Goal: Communication & Community: Participate in discussion

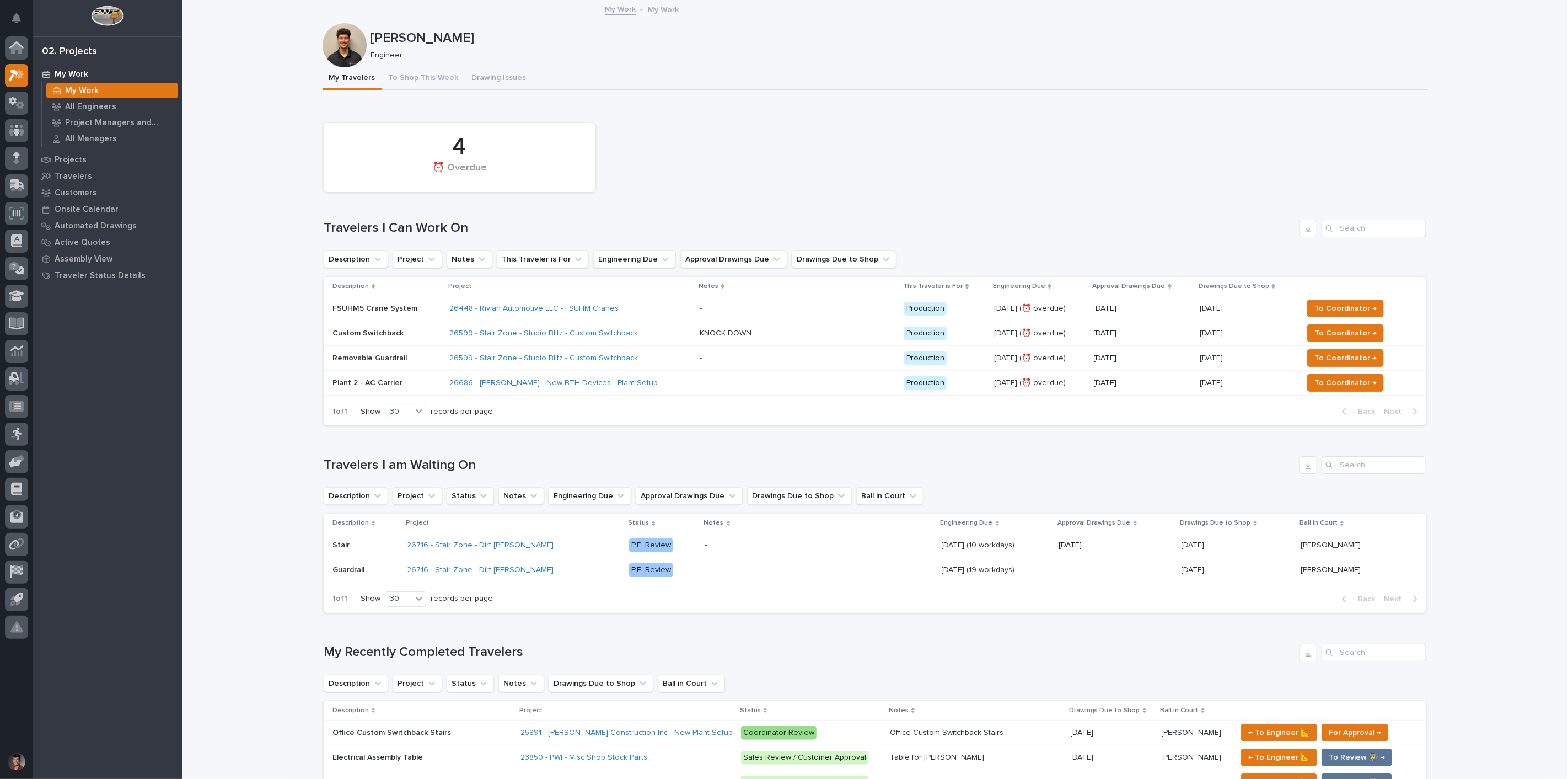
click at [823, 147] on div "4 ⏰ Overdue" at bounding box center [874, 157] width 1114 height 80
click at [646, 326] on div "26599 - Stair Zone - Studio Blitz - Custom Switchback" at bounding box center [570, 333] width 241 height 19
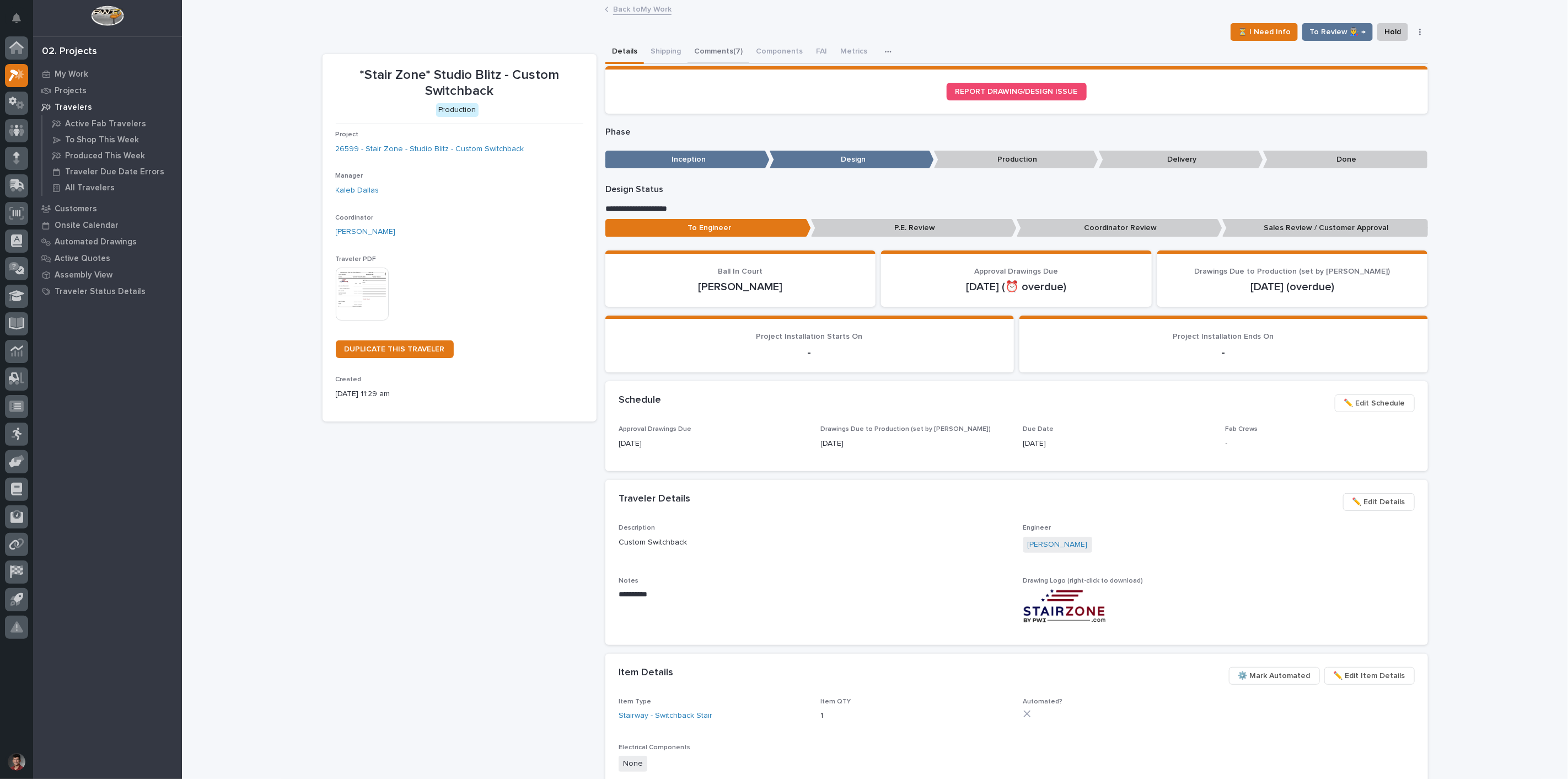
click at [710, 56] on button "Comments (7)" at bounding box center [718, 52] width 61 height 24
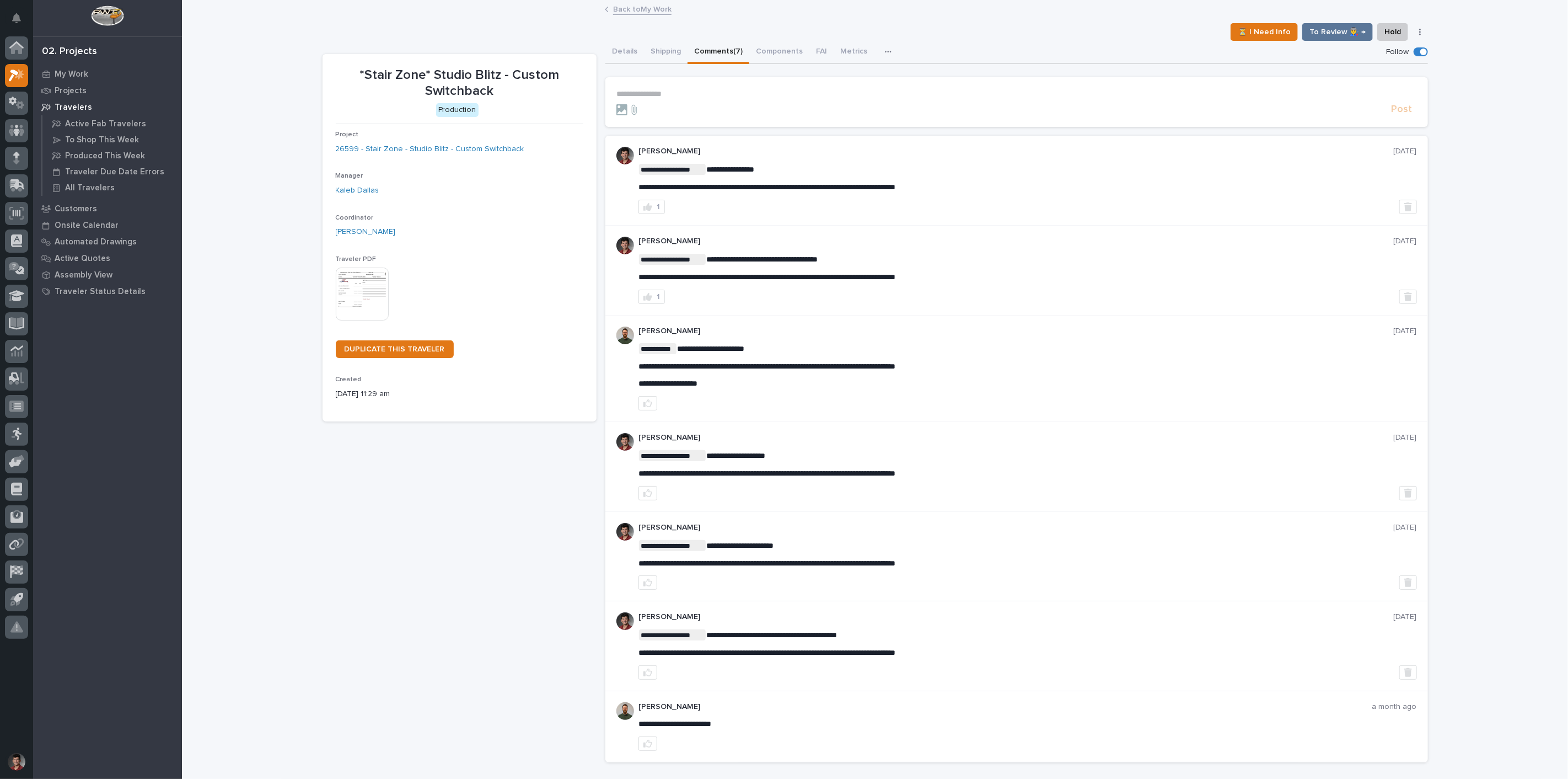
click at [653, 93] on p "**********" at bounding box center [1016, 93] width 800 height 9
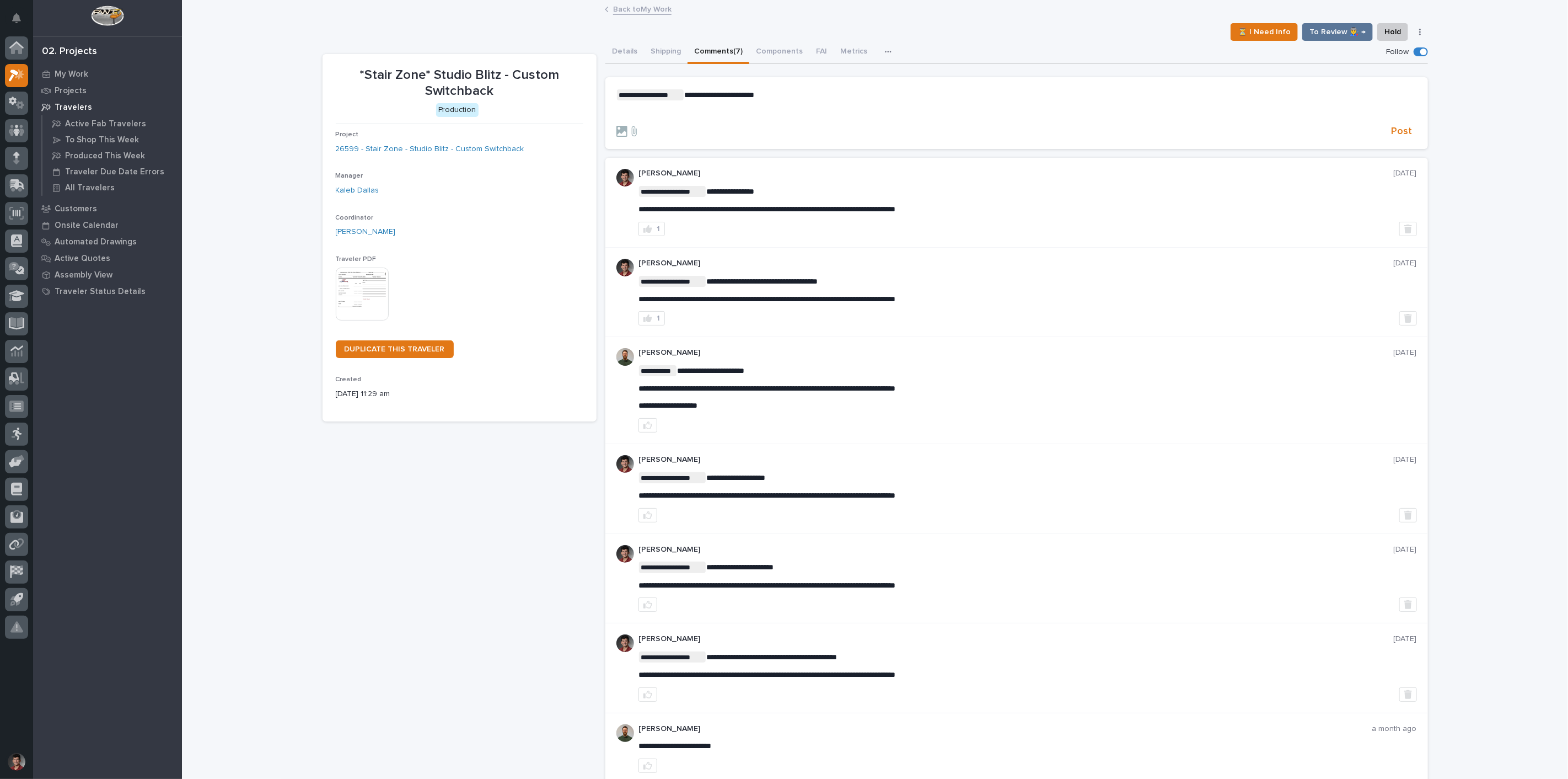
click at [642, 113] on p "﻿" at bounding box center [1016, 112] width 800 height 9
click at [789, 85] on section "**********" at bounding box center [1016, 113] width 822 height 72
click at [1400, 135] on span "Post" at bounding box center [1401, 131] width 21 height 13
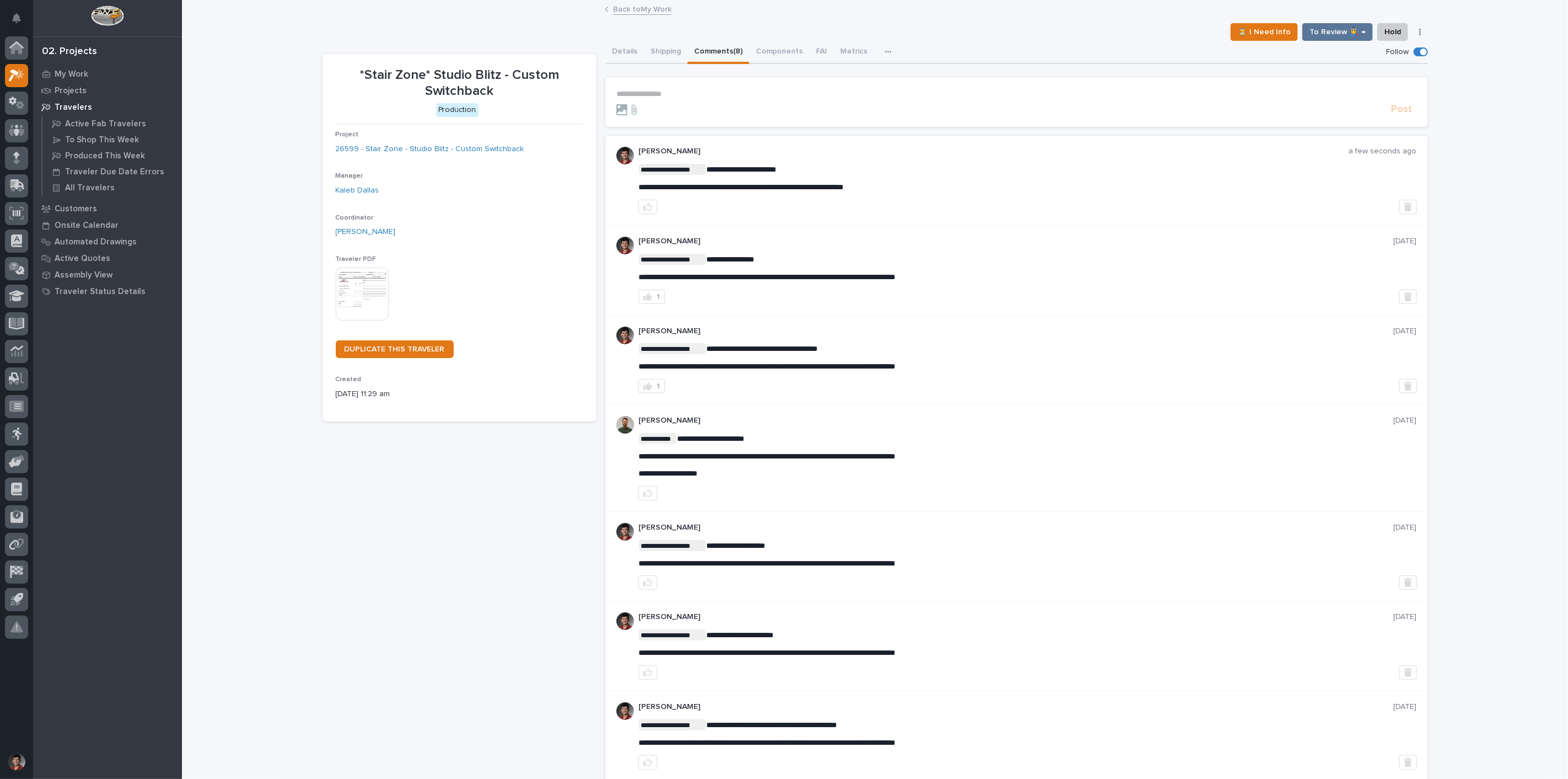
click at [621, 7] on link "Back to My Work" at bounding box center [641, 8] width 58 height 13
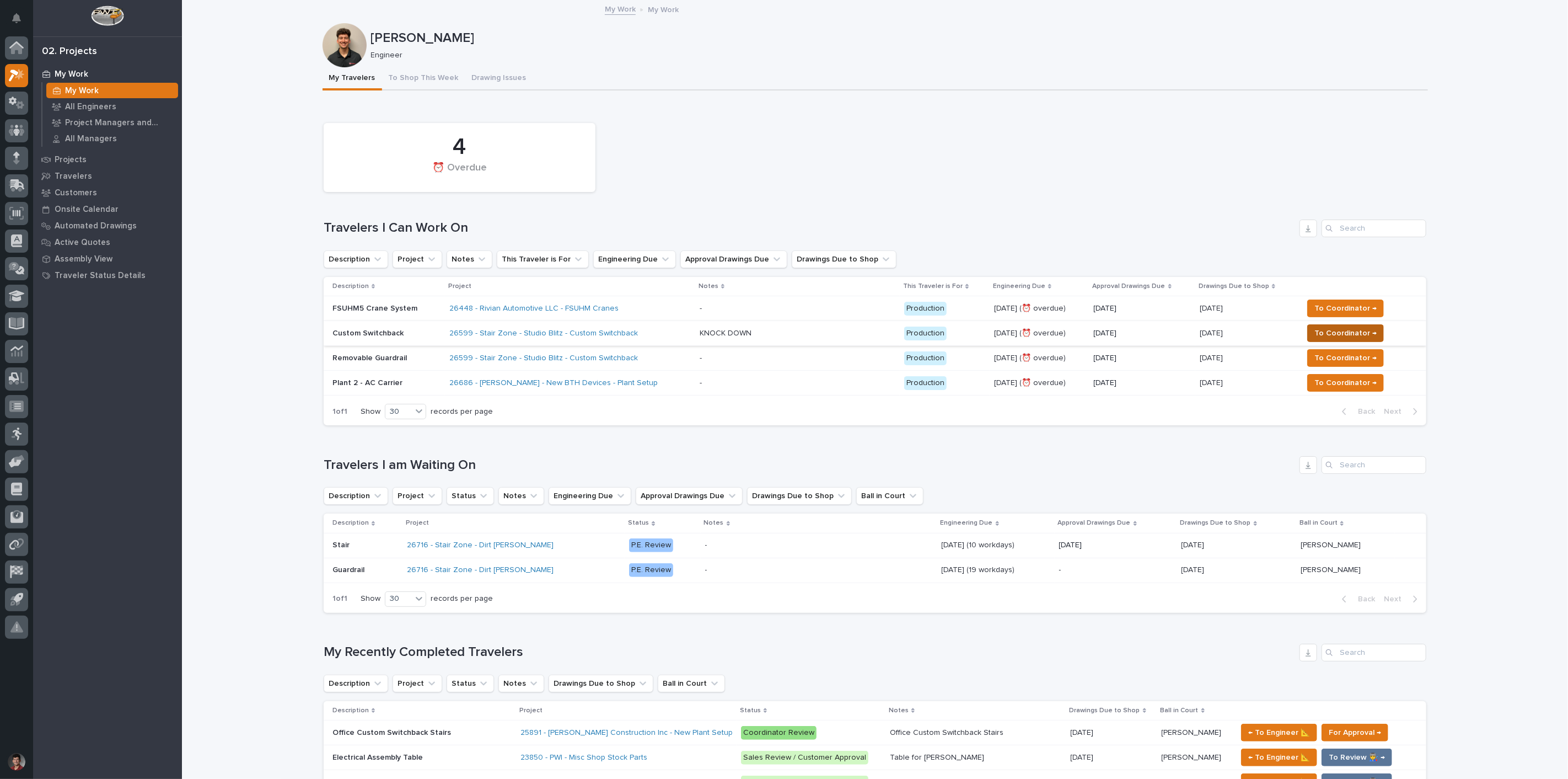
click at [1326, 329] on span "To Coordinator →" at bounding box center [1346, 333] width 62 height 13
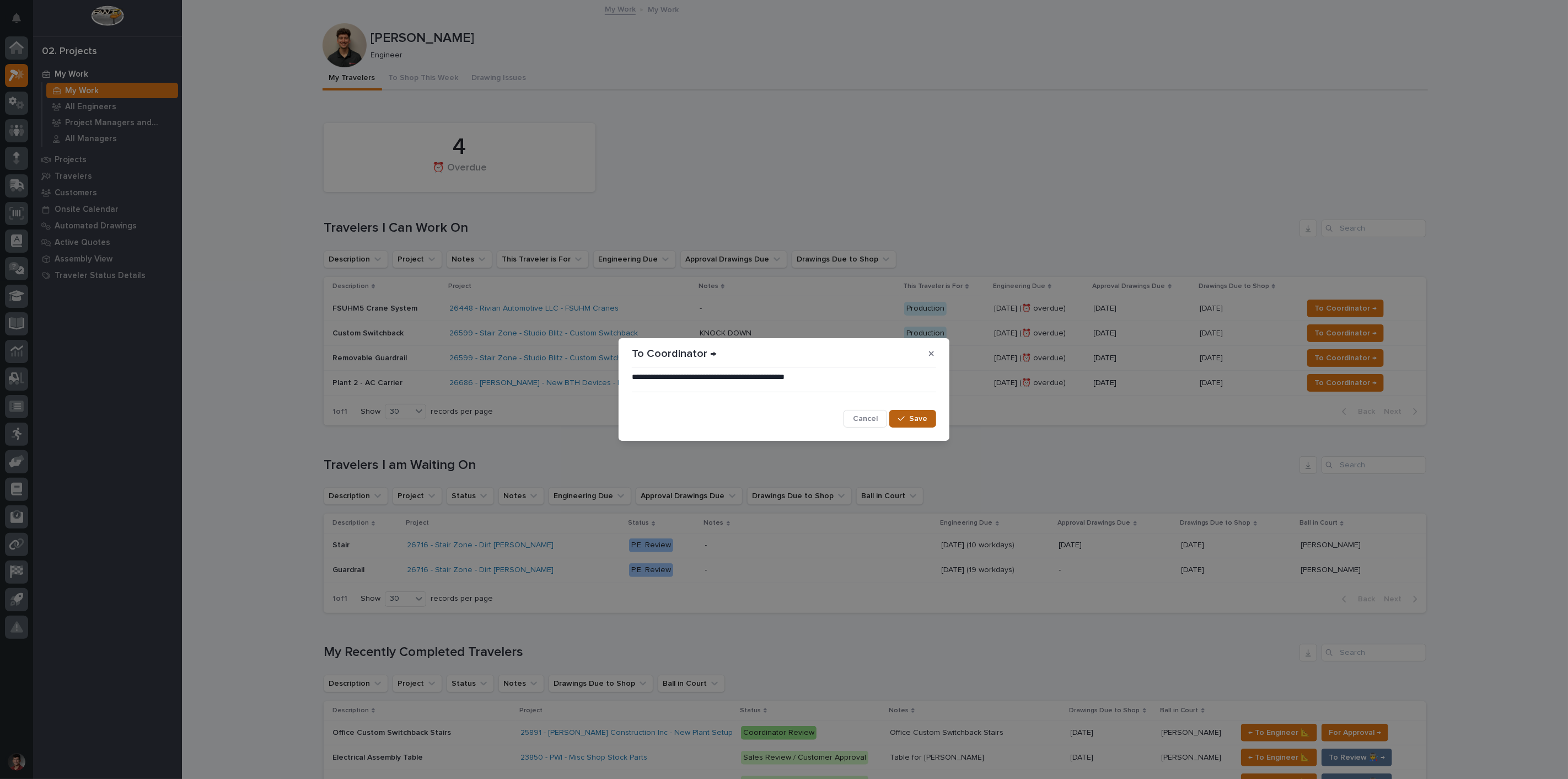
click at [931, 417] on button "Save" at bounding box center [913, 419] width 47 height 18
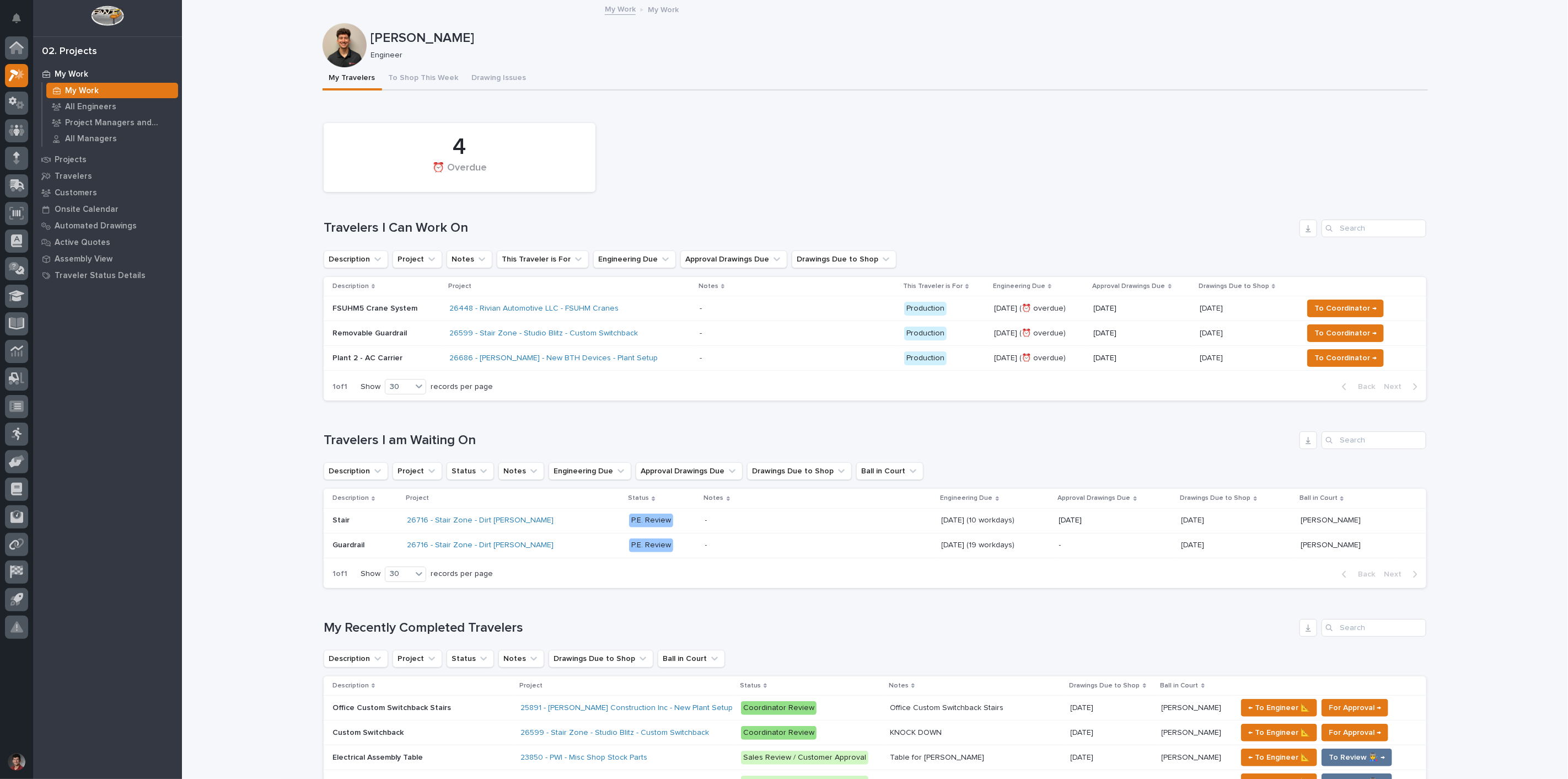
click at [659, 326] on div "26599 - Stair Zone - Studio Blitz - Custom Switchback" at bounding box center [570, 333] width 241 height 19
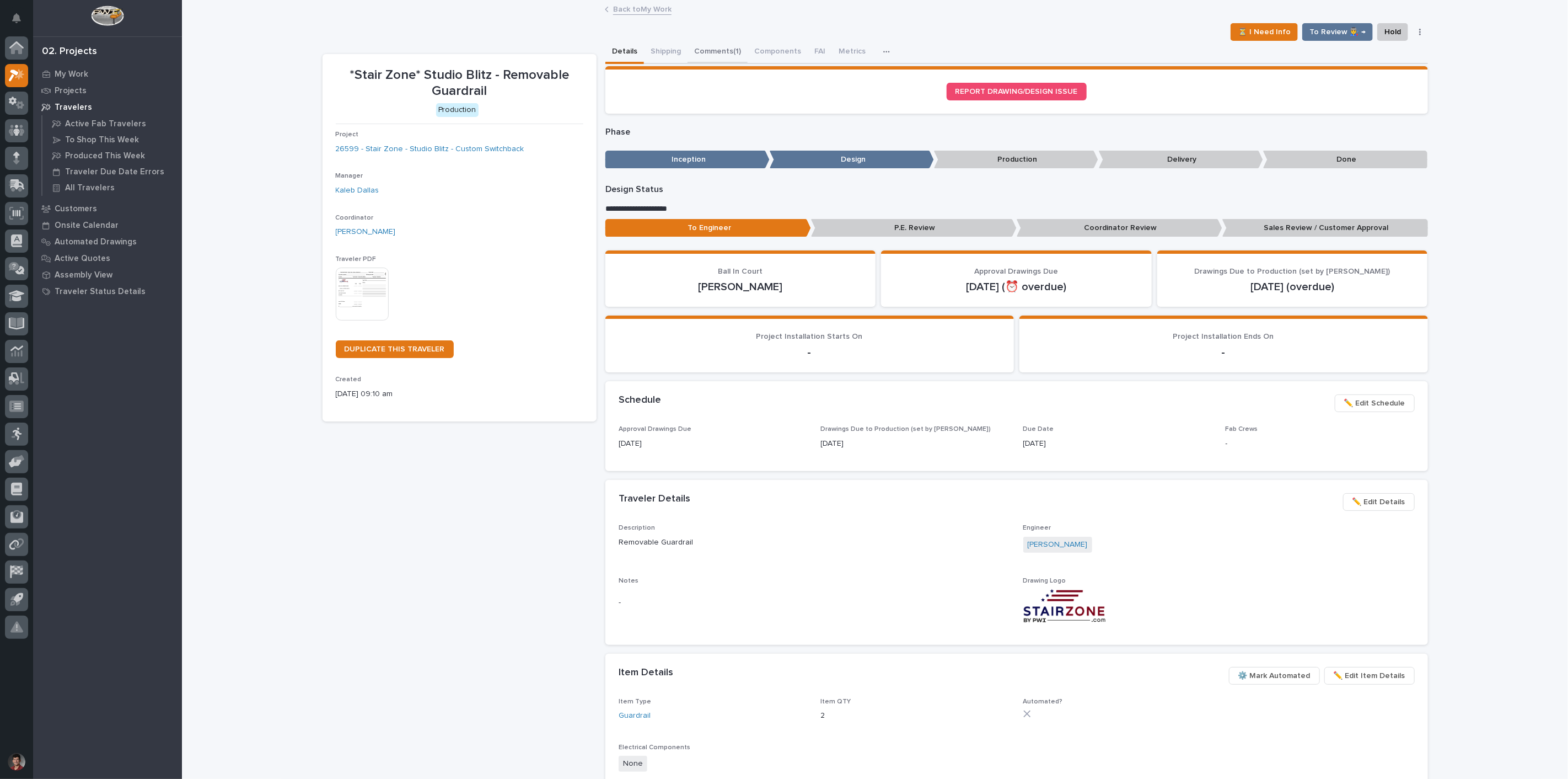
click at [707, 49] on button "Comments (1)" at bounding box center [717, 52] width 60 height 24
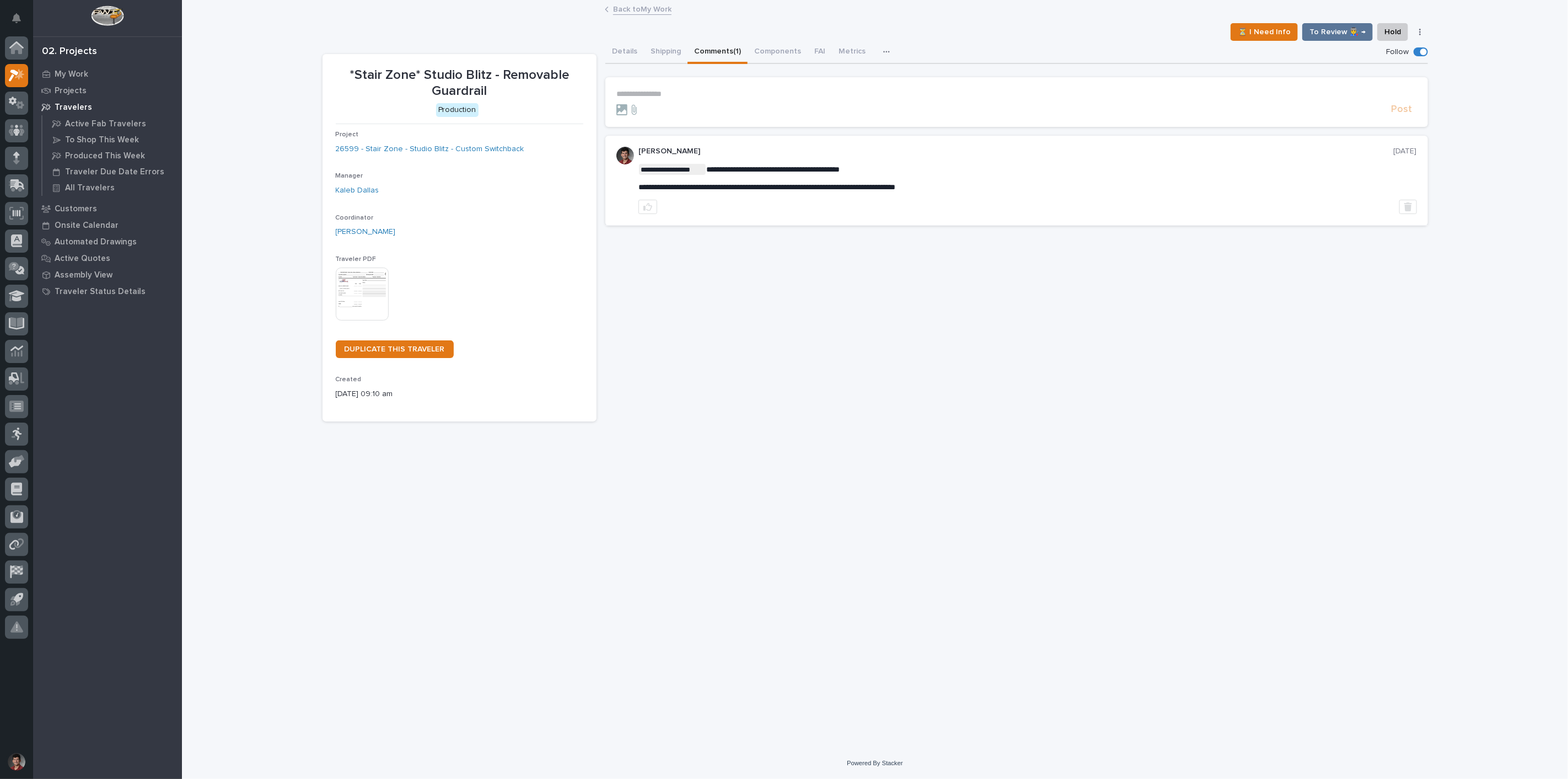
click at [677, 99] on form "**********" at bounding box center [1016, 102] width 800 height 26
click at [679, 94] on p "**********" at bounding box center [1016, 93] width 800 height 9
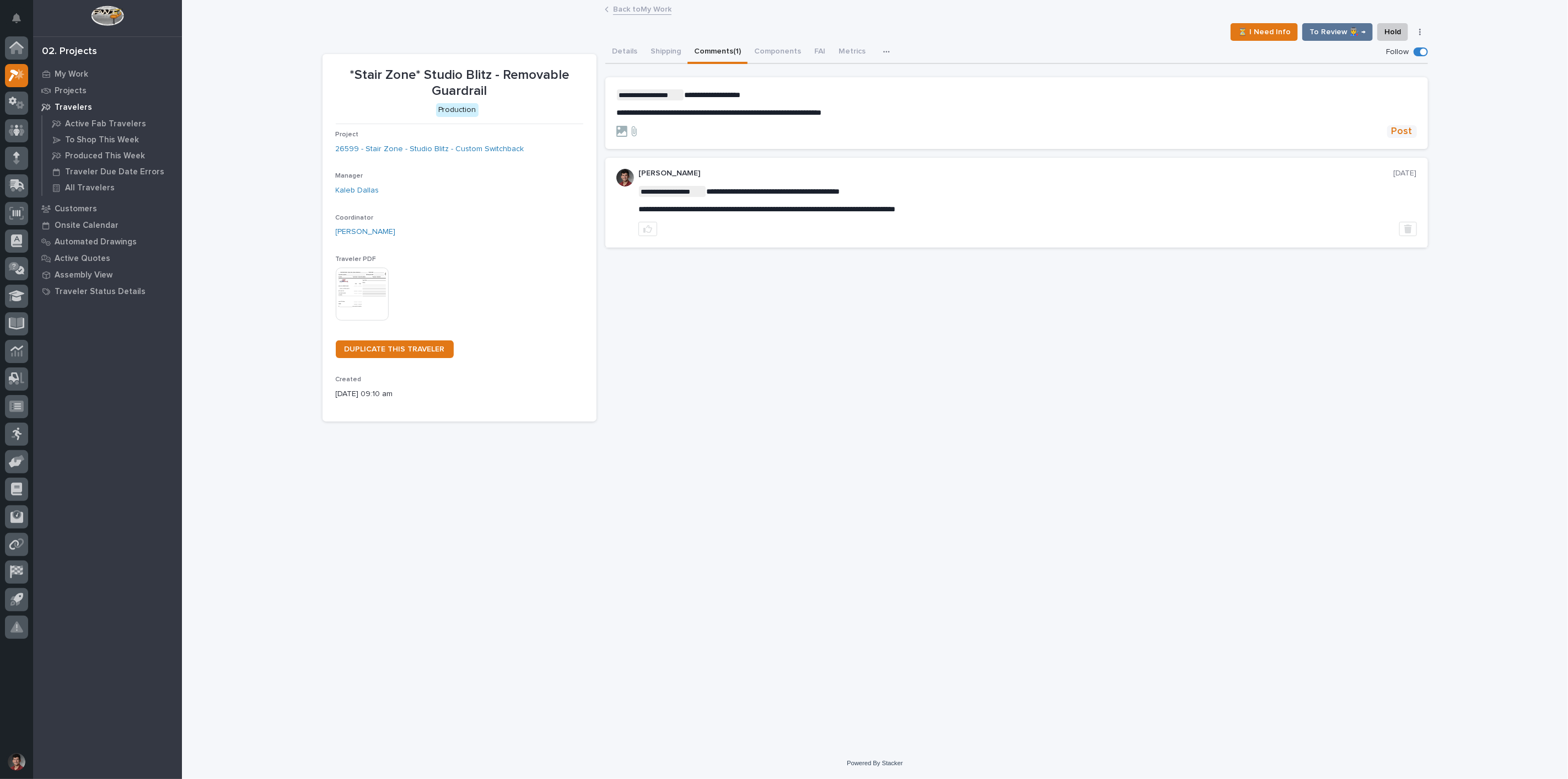
click at [1403, 131] on span "Post" at bounding box center [1401, 131] width 21 height 13
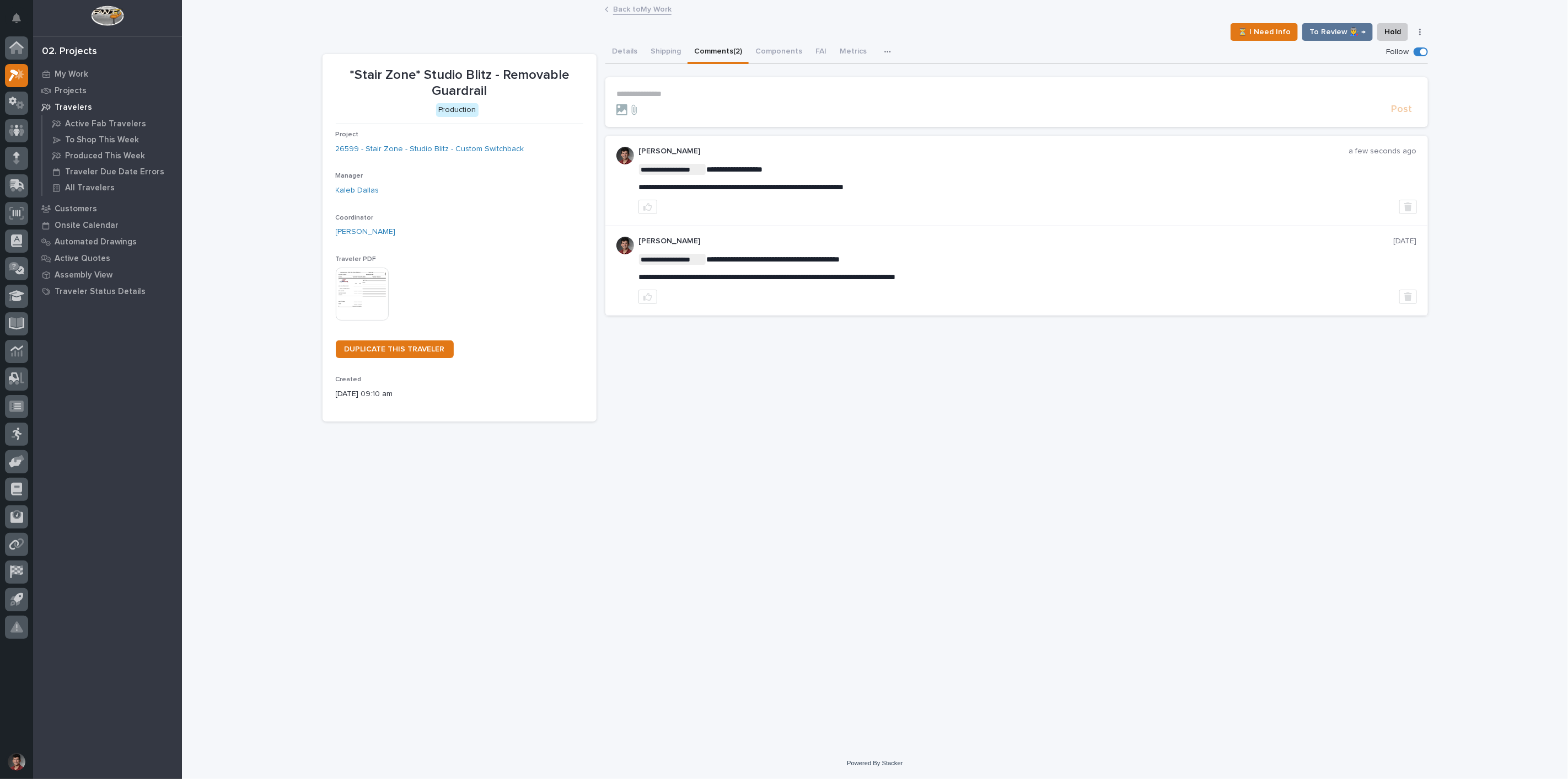
click at [654, 8] on link "Back to My Work" at bounding box center [641, 8] width 58 height 13
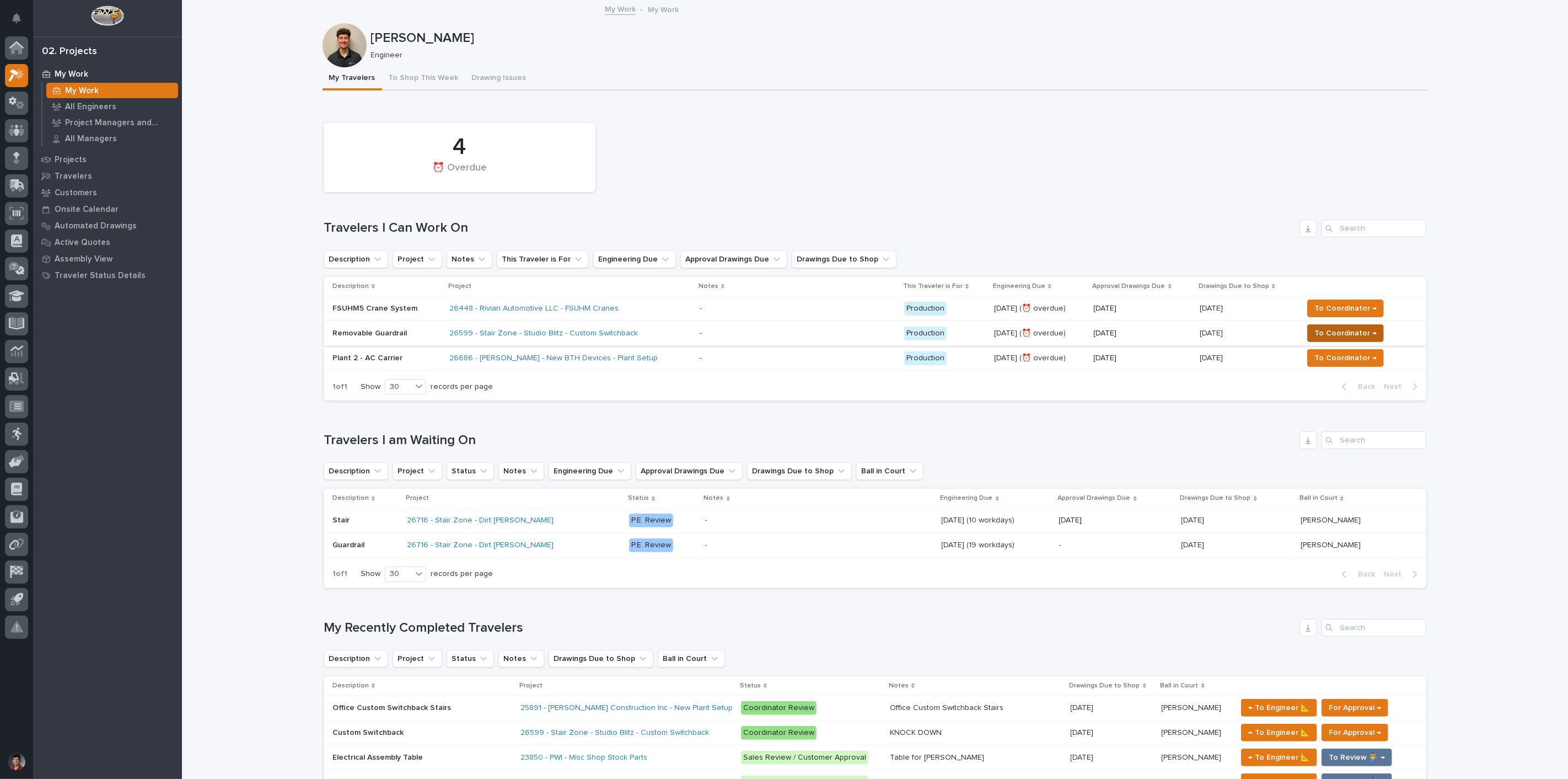
click at [1353, 328] on span "To Coordinator →" at bounding box center [1346, 333] width 62 height 13
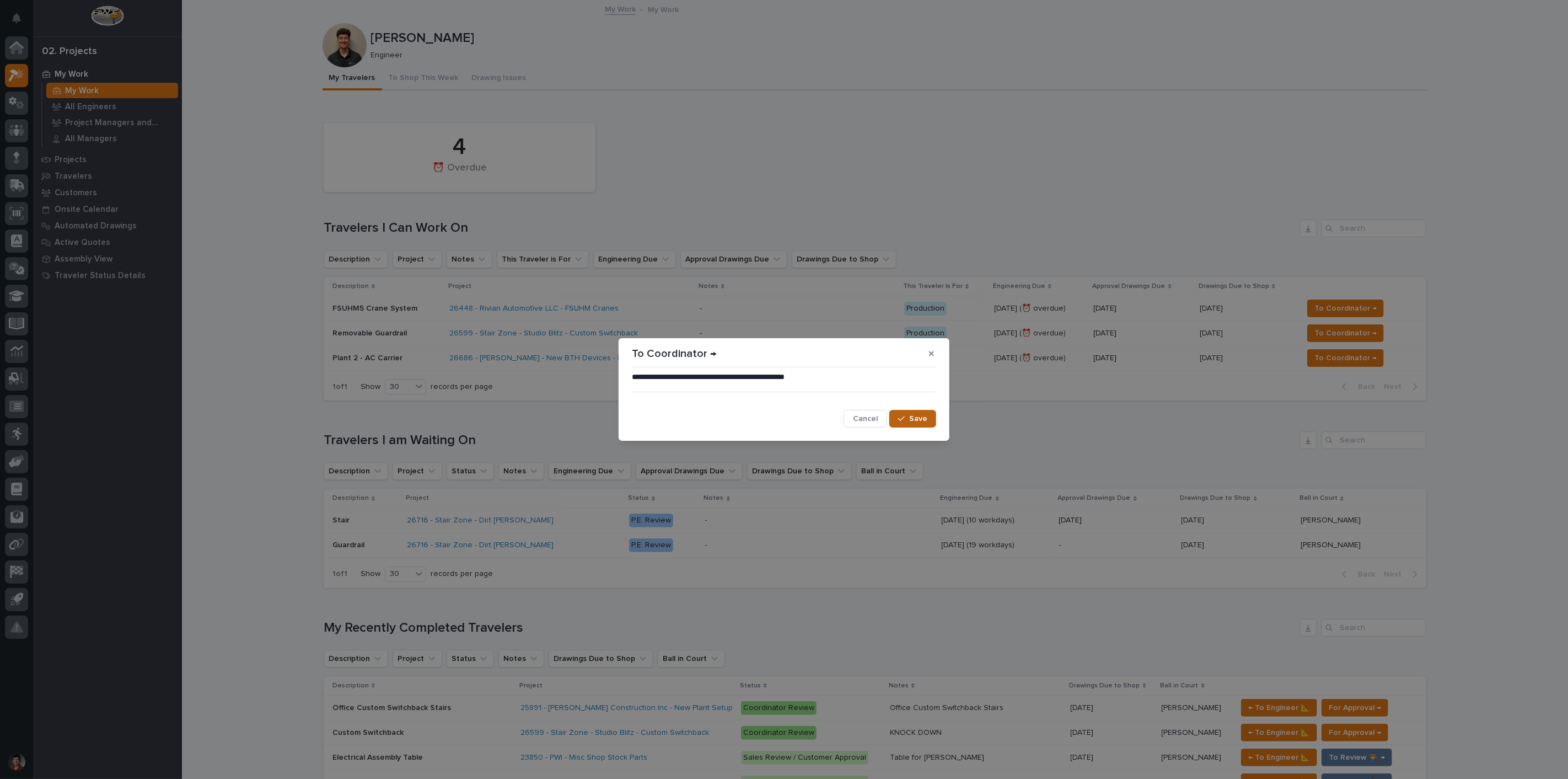
click at [903, 421] on icon "button" at bounding box center [901, 419] width 7 height 8
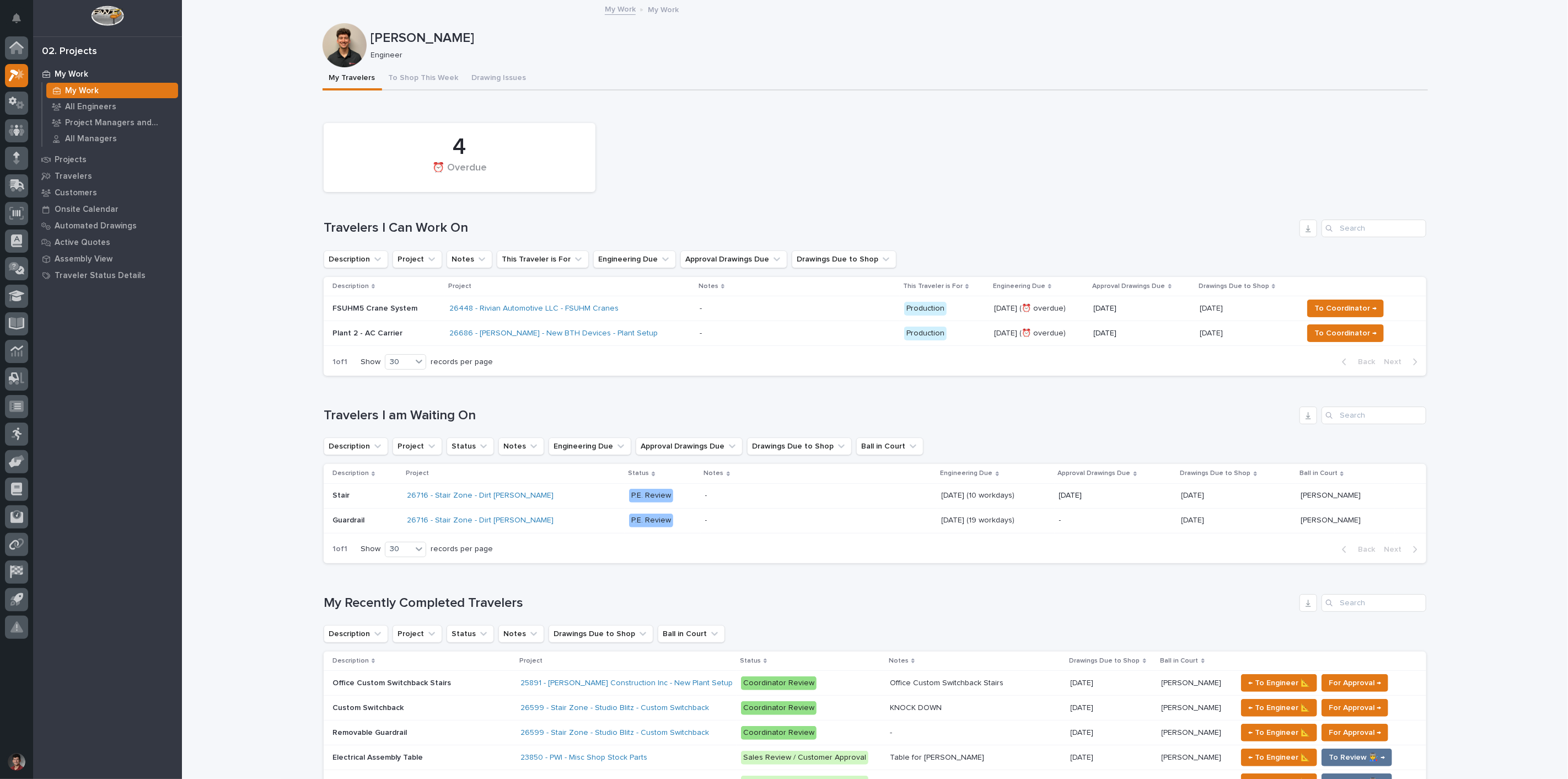
click at [847, 186] on div "4 ⏰ Overdue" at bounding box center [874, 157] width 1114 height 80
click at [699, 312] on p "-" at bounding box center [701, 307] width 4 height 12
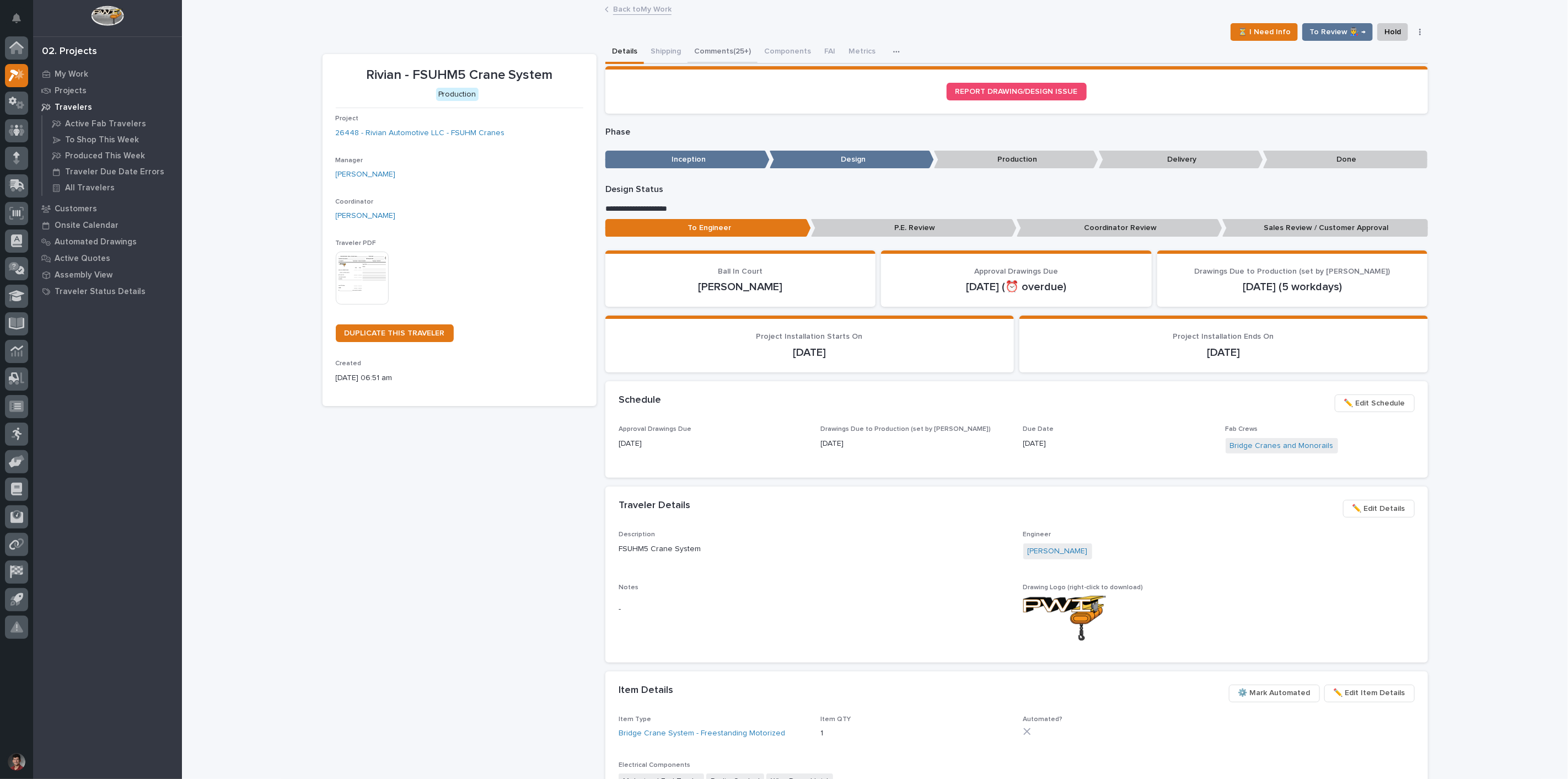
click at [731, 56] on button "Comments (25+)" at bounding box center [722, 52] width 70 height 24
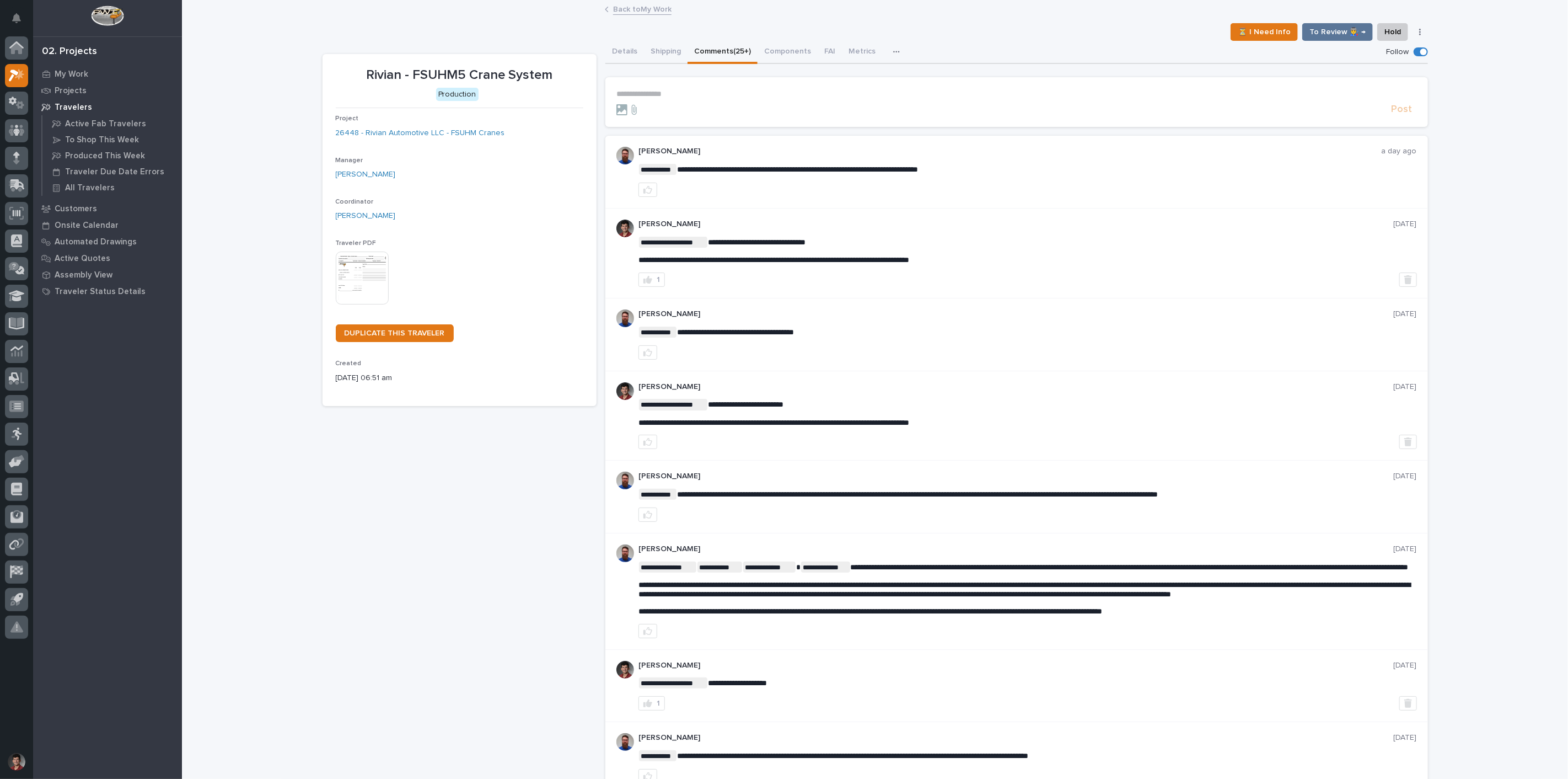
click at [636, 90] on p "**********" at bounding box center [1016, 93] width 800 height 9
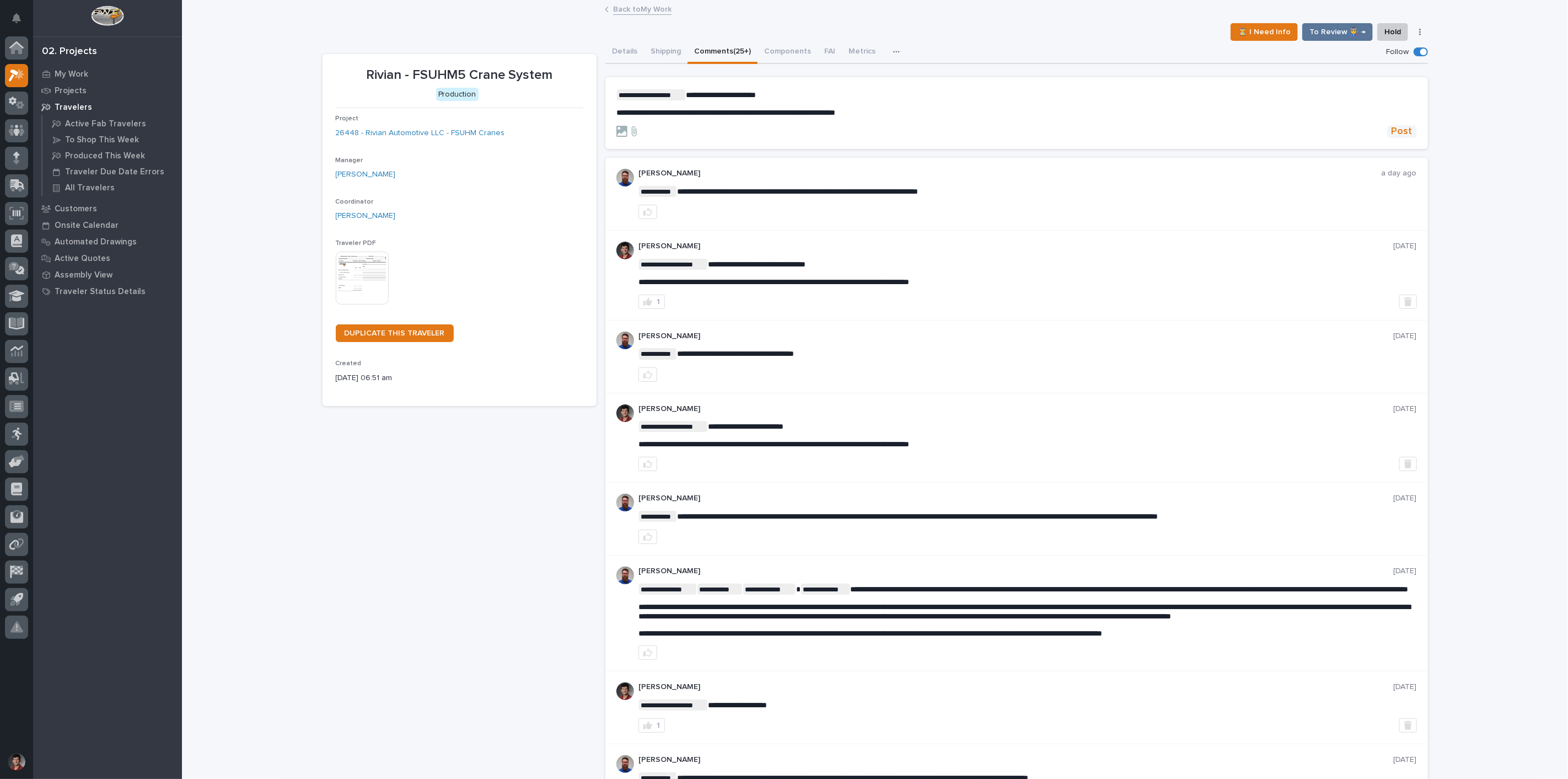
click at [1400, 128] on span "Post" at bounding box center [1401, 131] width 21 height 13
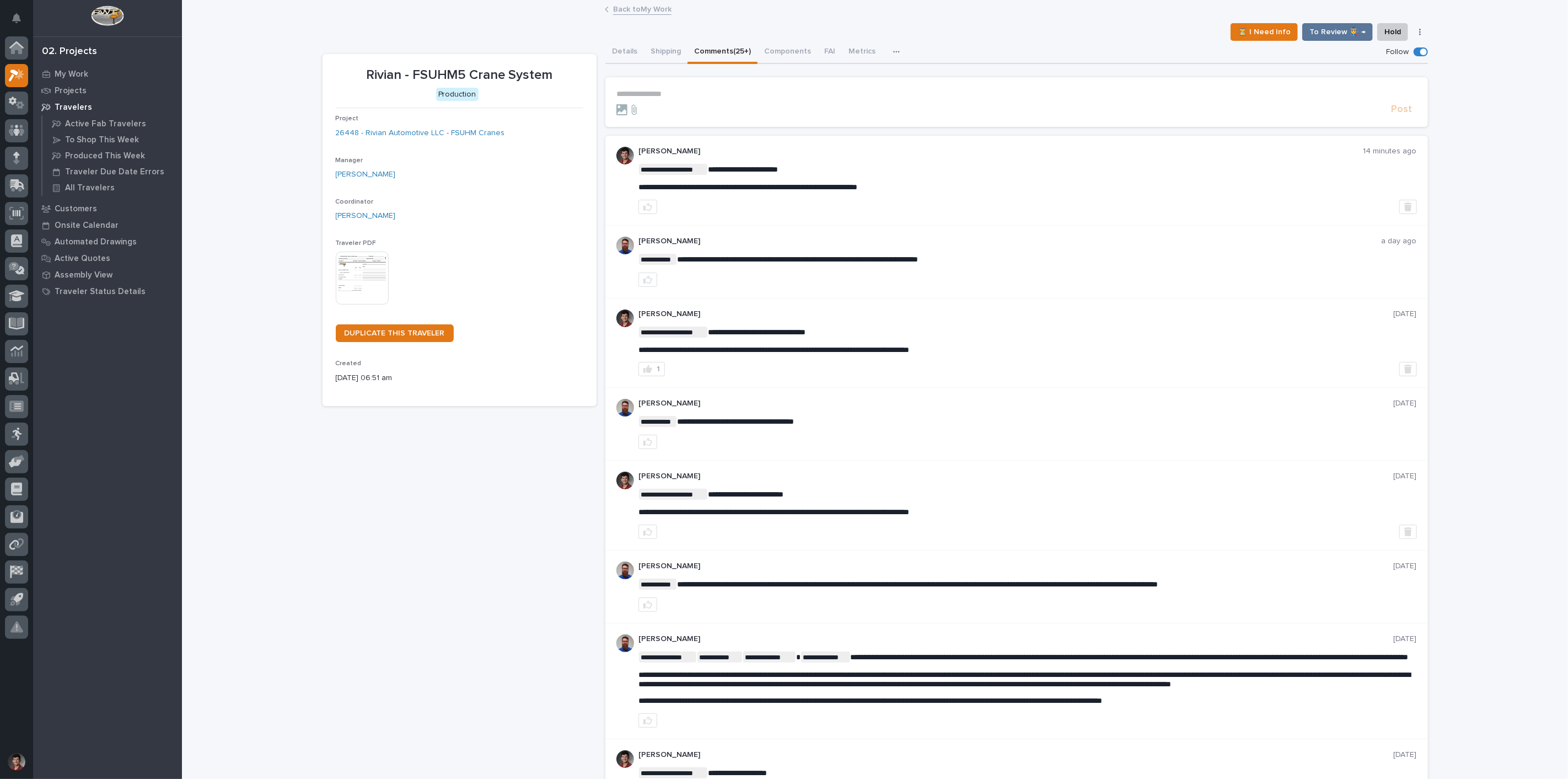
click at [619, 6] on link "Back to My Work" at bounding box center [641, 8] width 58 height 13
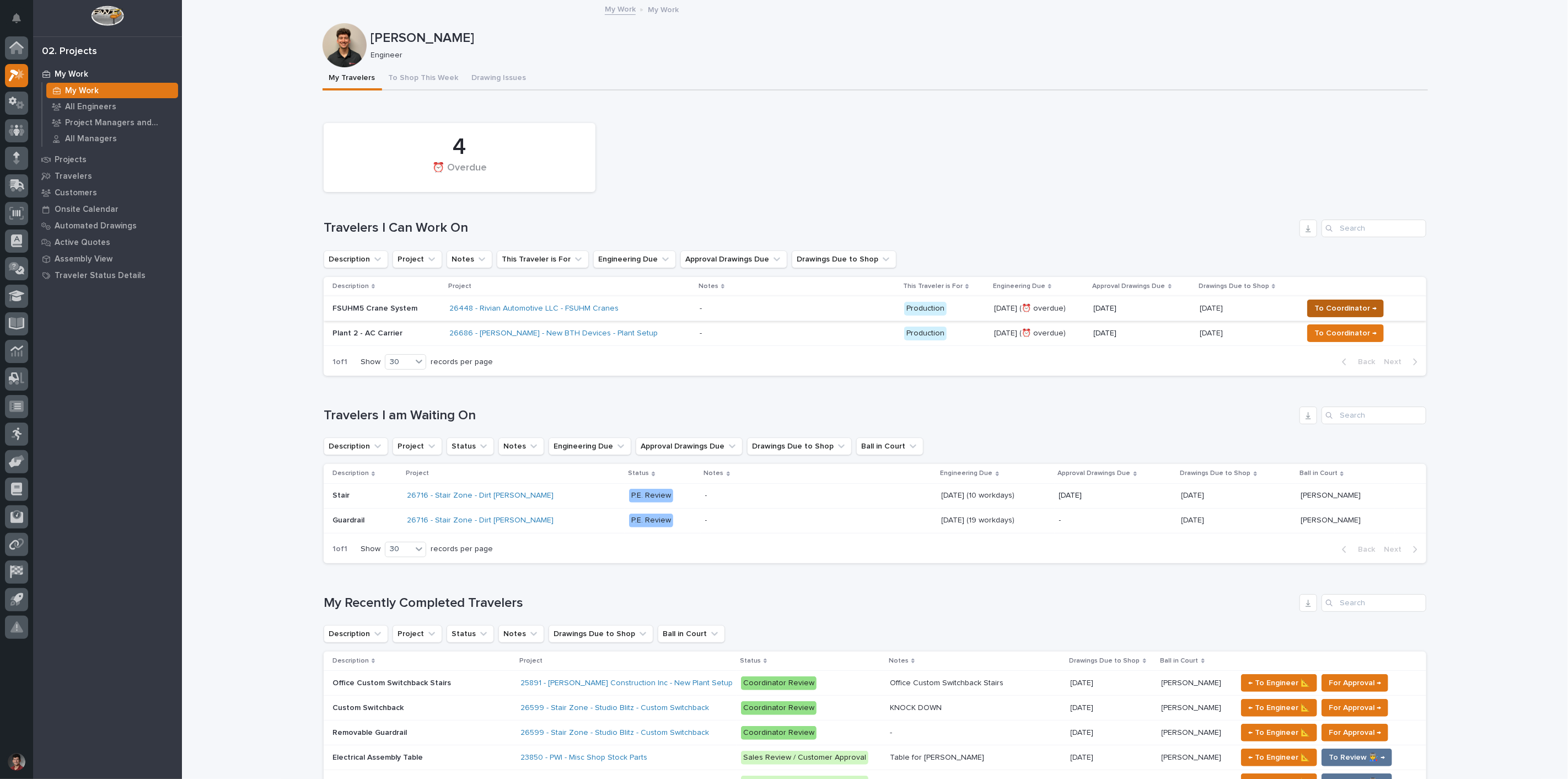
click at [1331, 307] on span "To Coordinator →" at bounding box center [1346, 308] width 62 height 13
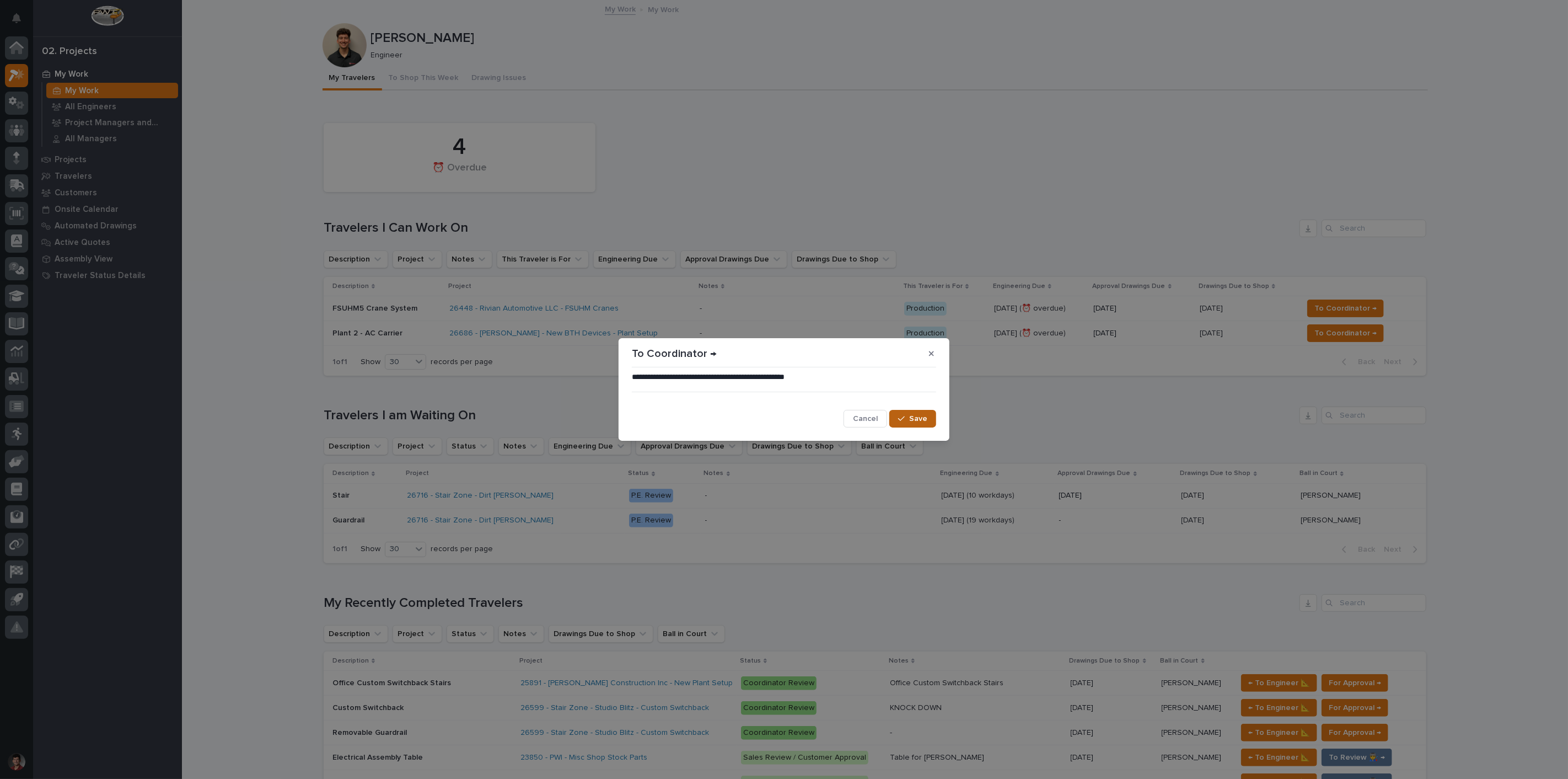
click at [925, 414] on span "Save" at bounding box center [918, 419] width 19 height 10
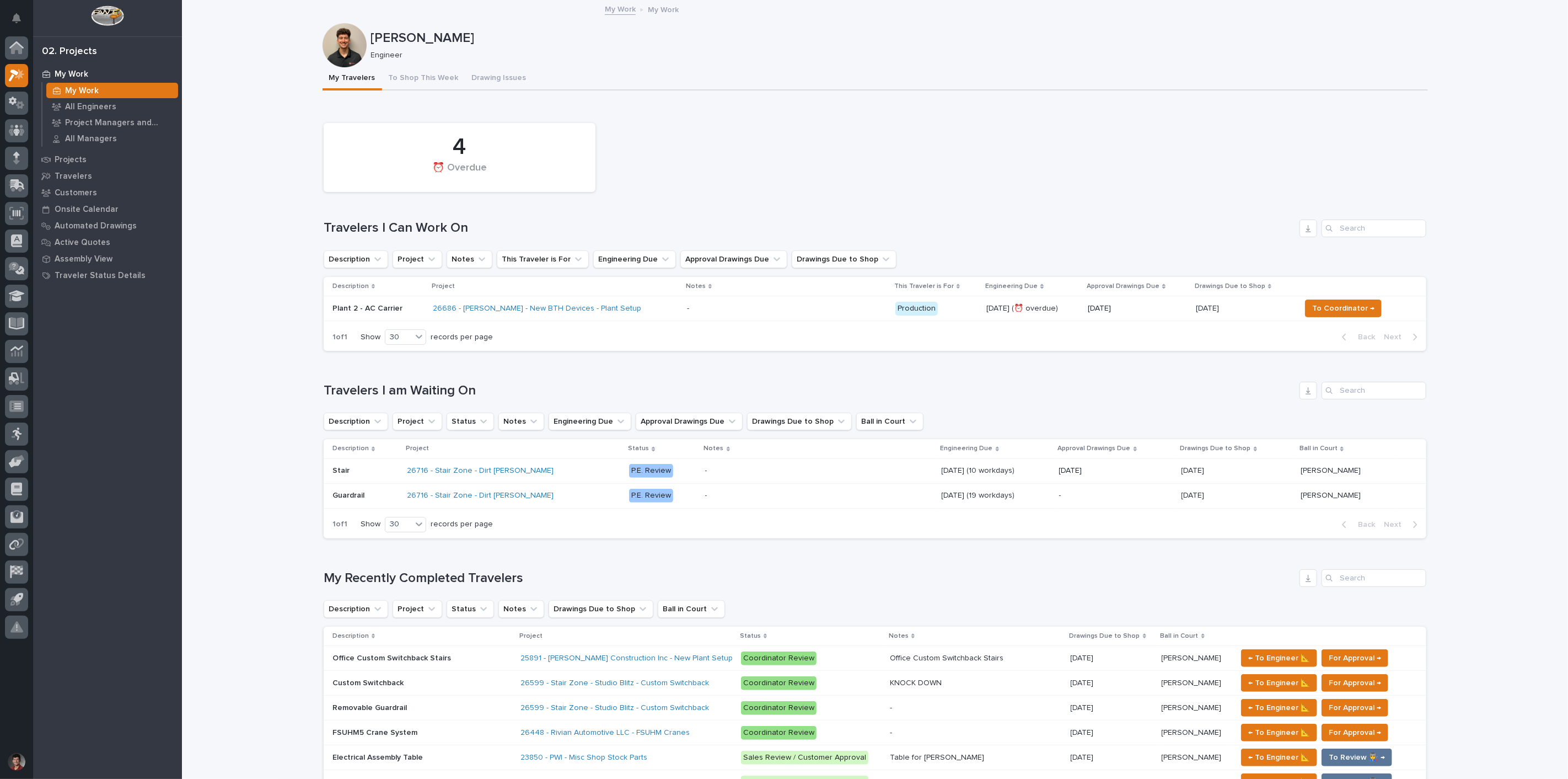
click at [779, 148] on div "4 ⏰ Overdue" at bounding box center [874, 157] width 1114 height 80
